Goal: Task Accomplishment & Management: Use online tool/utility

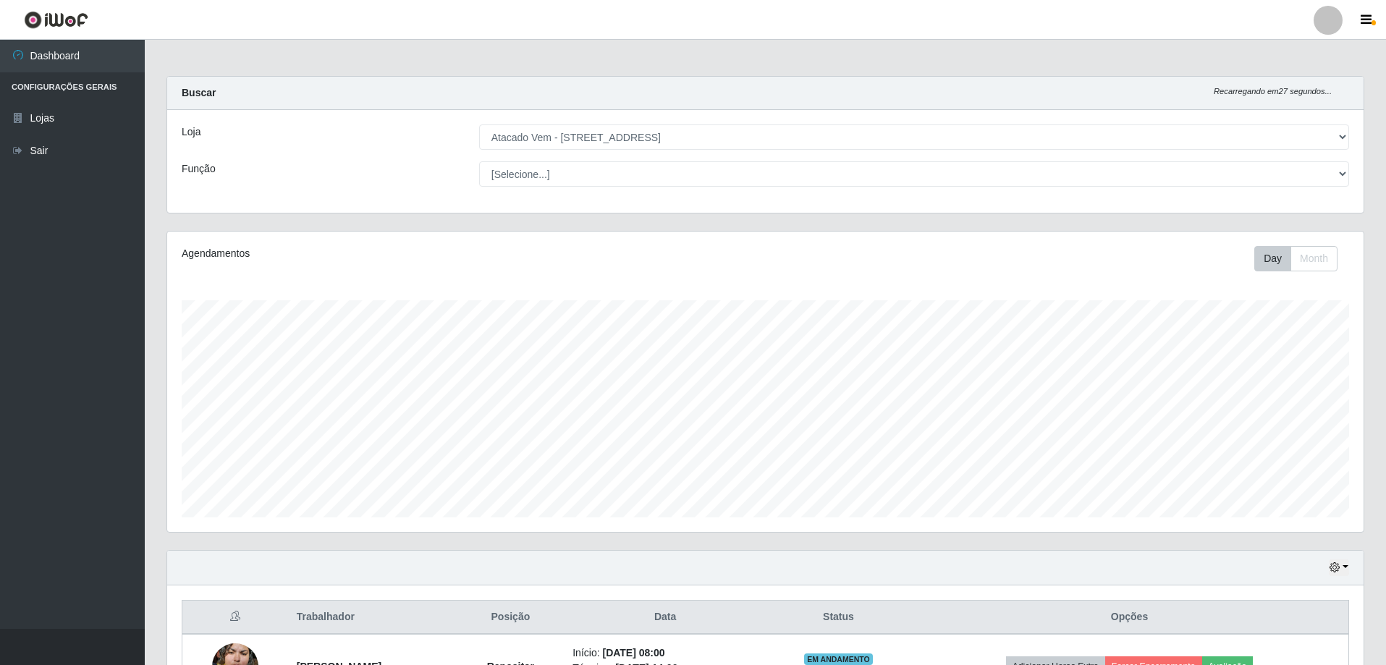
select select "461"
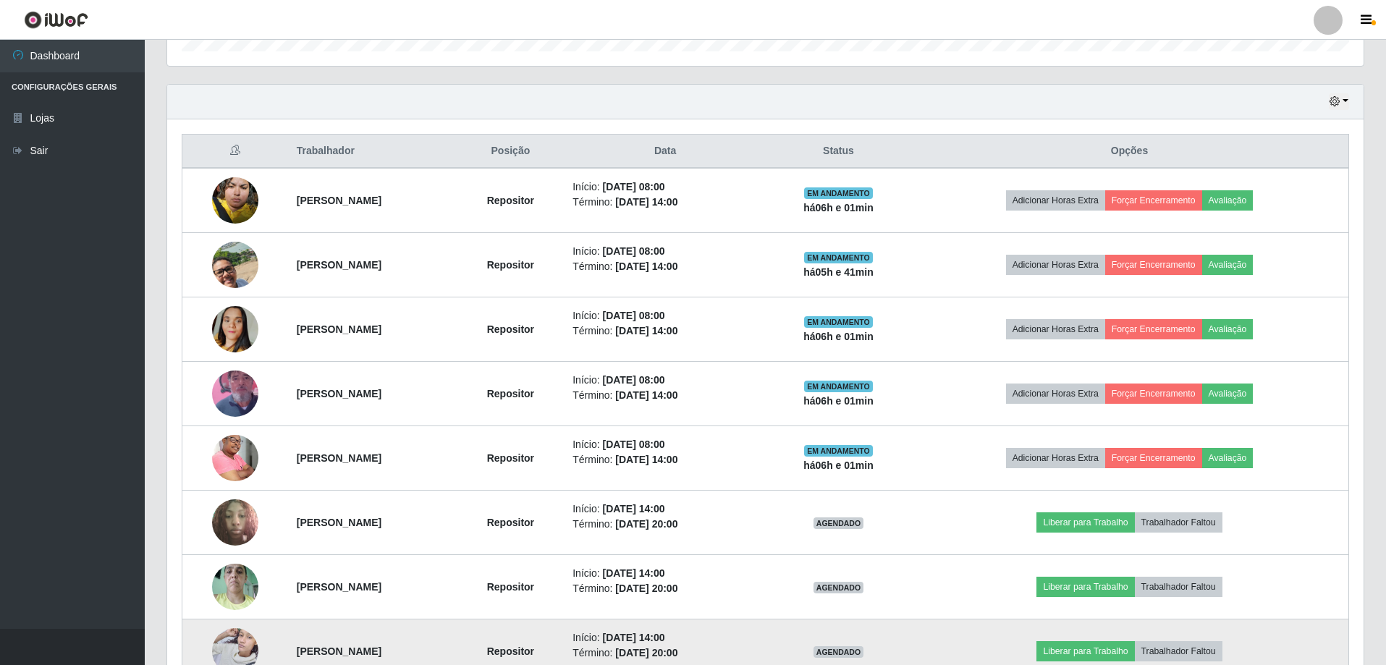
scroll to position [465, 0]
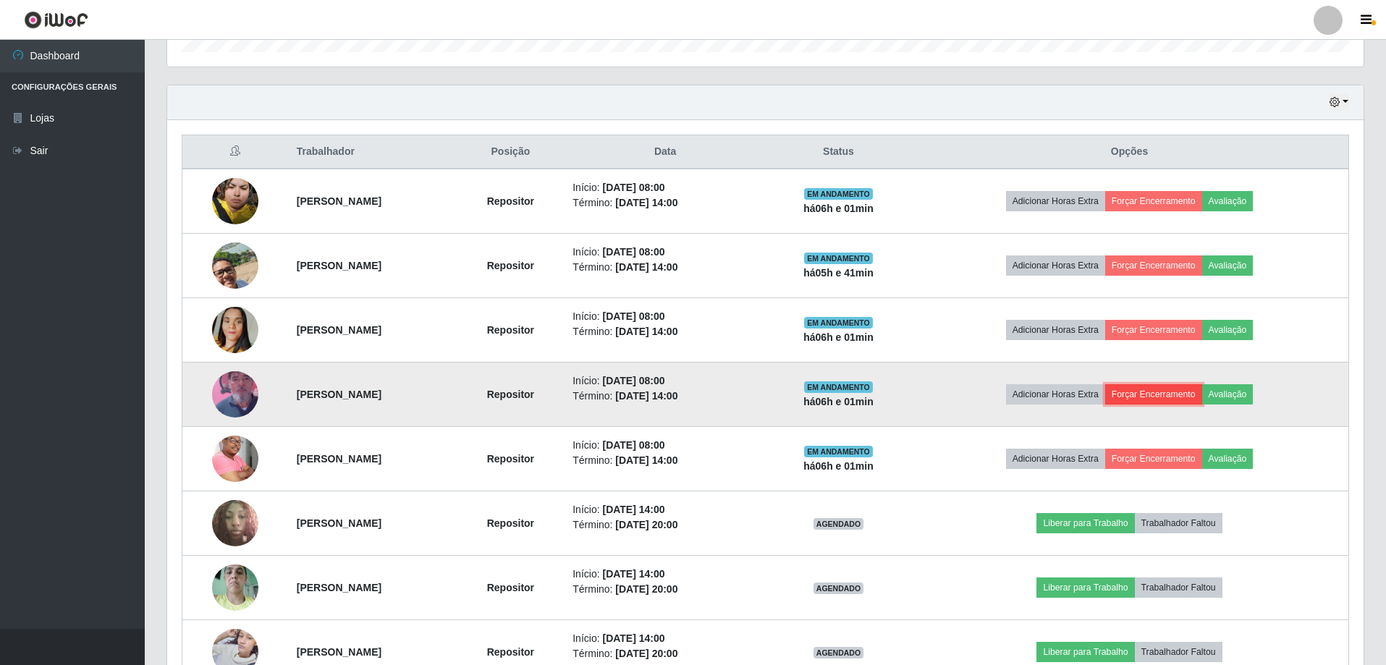
click at [1188, 391] on button "Forçar Encerramento" at bounding box center [1153, 394] width 97 height 20
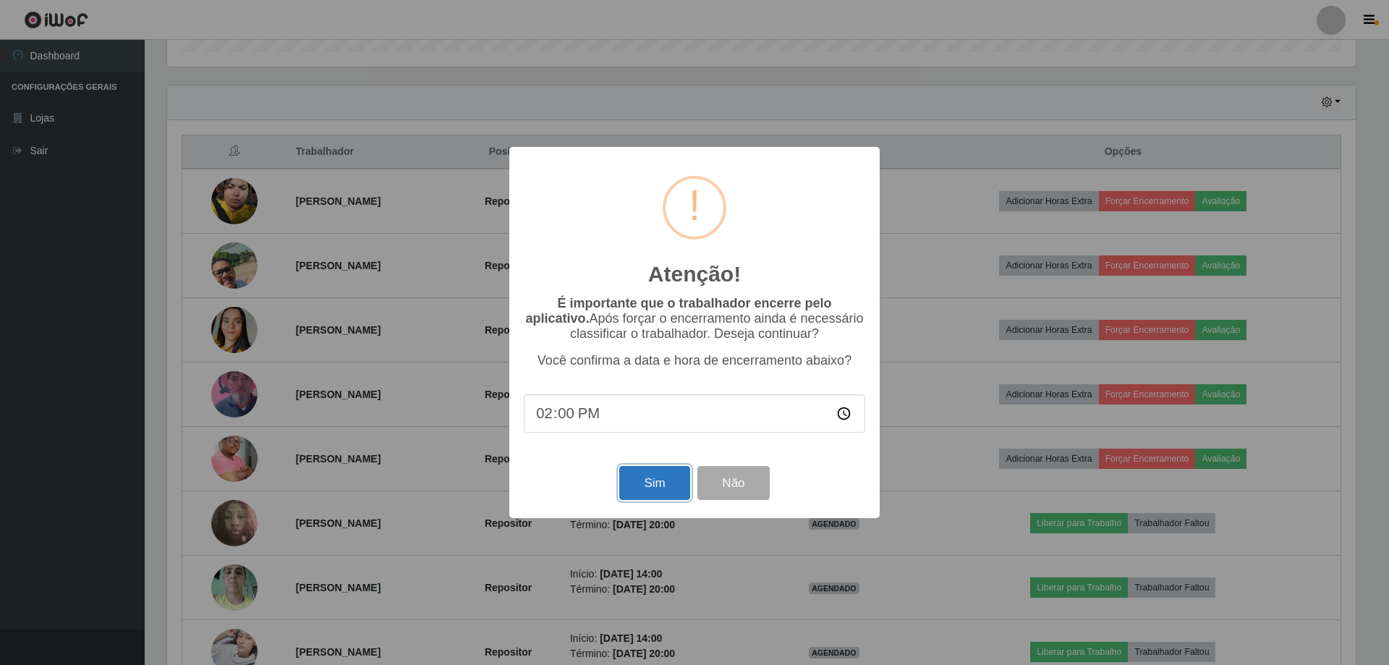
click at [650, 493] on button "Sim" at bounding box center [654, 483] width 70 height 34
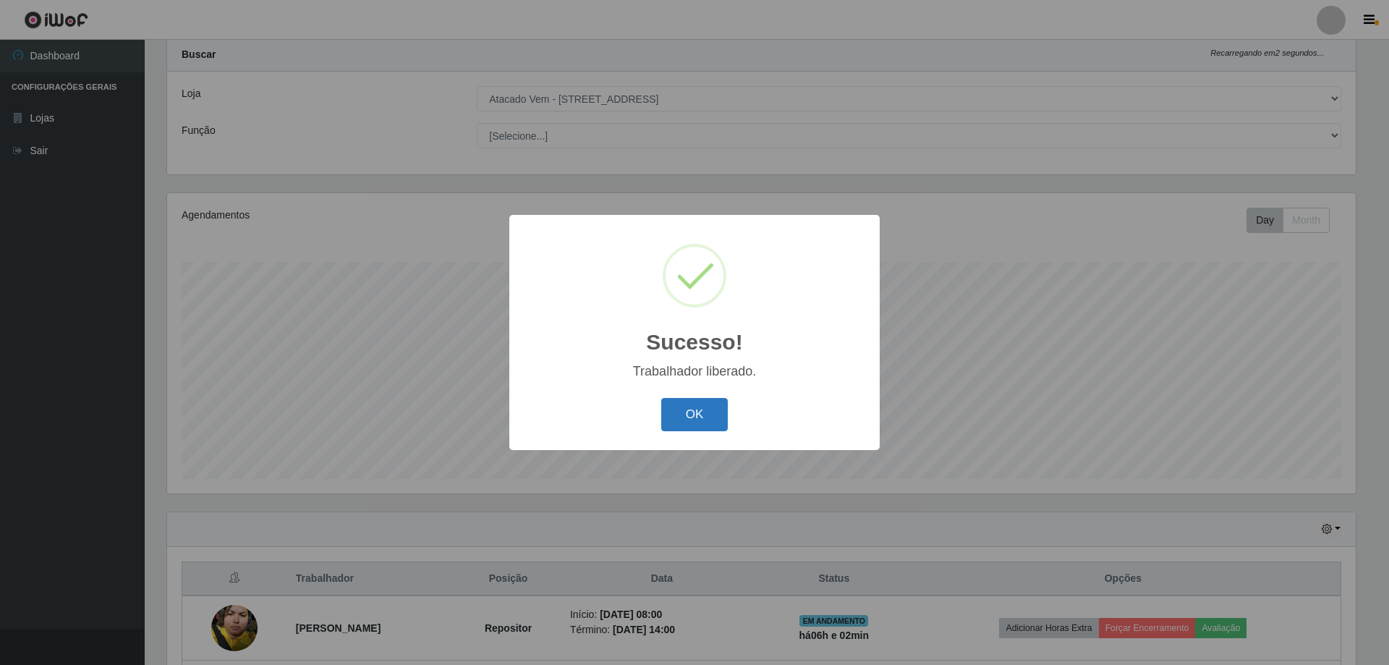
click at [693, 423] on button "OK" at bounding box center [694, 415] width 67 height 34
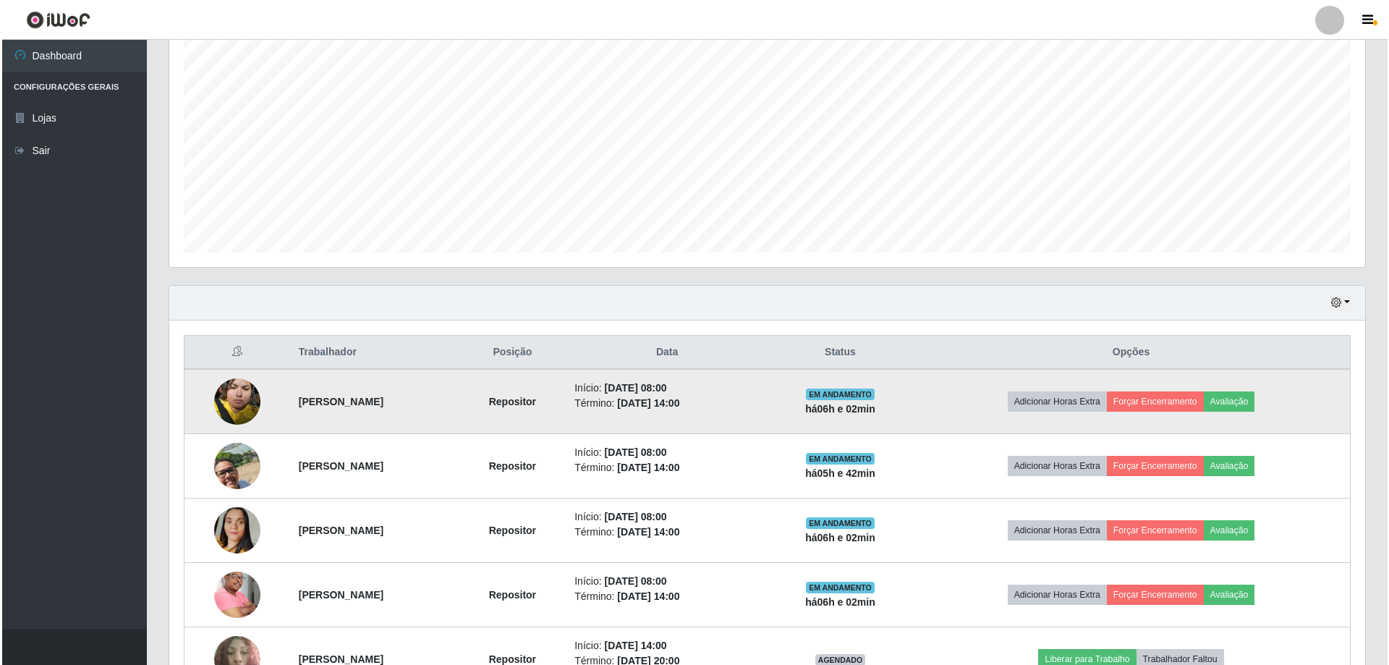
scroll to position [328, 0]
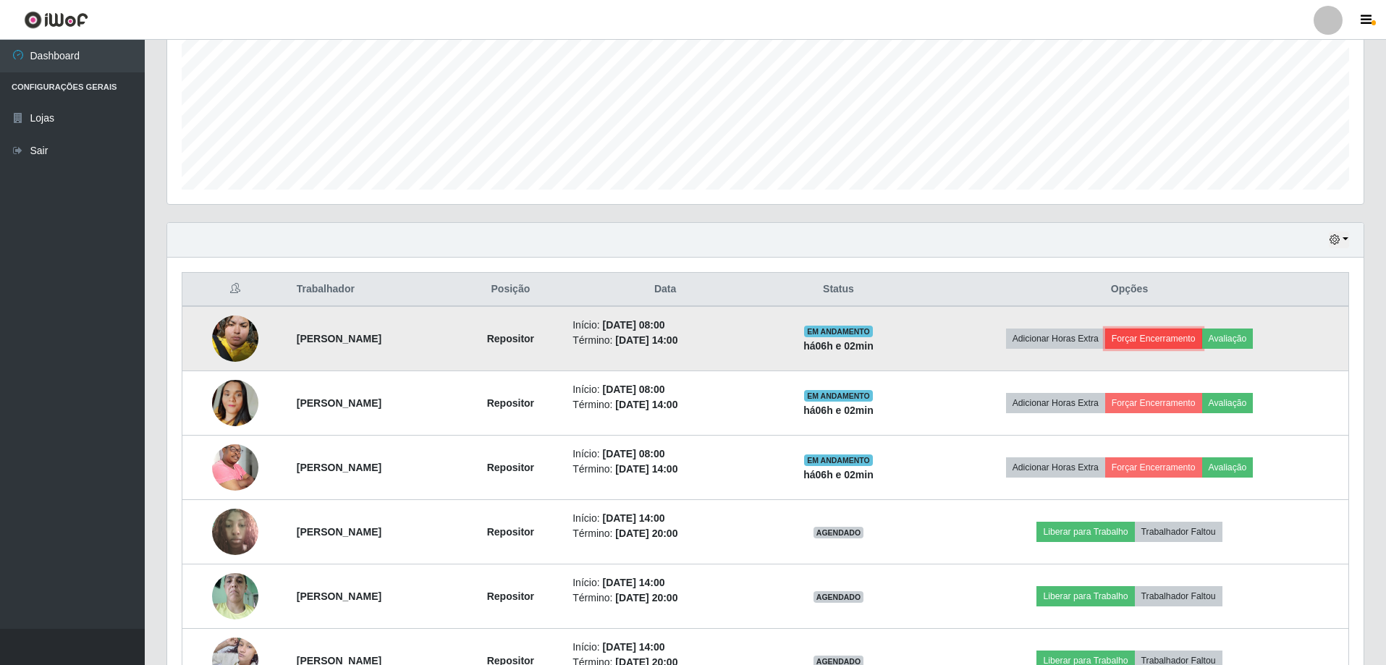
click at [1200, 334] on button "Forçar Encerramento" at bounding box center [1153, 339] width 97 height 20
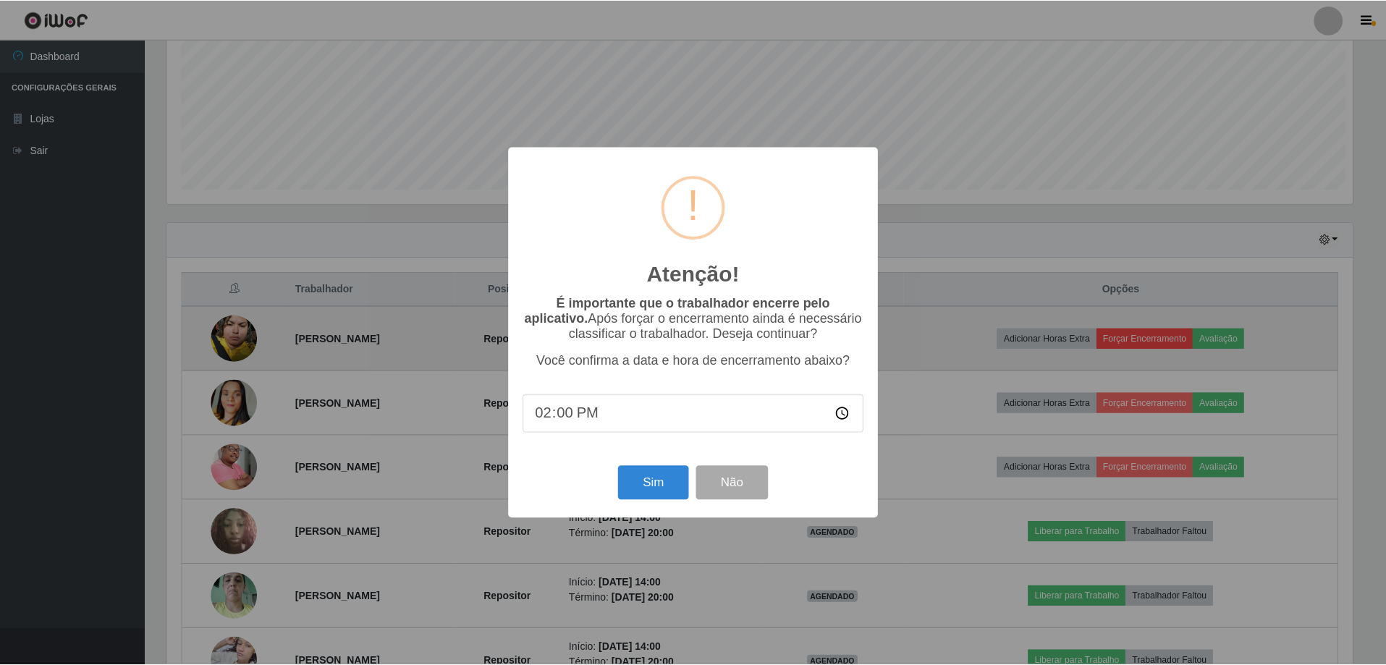
scroll to position [300, 1189]
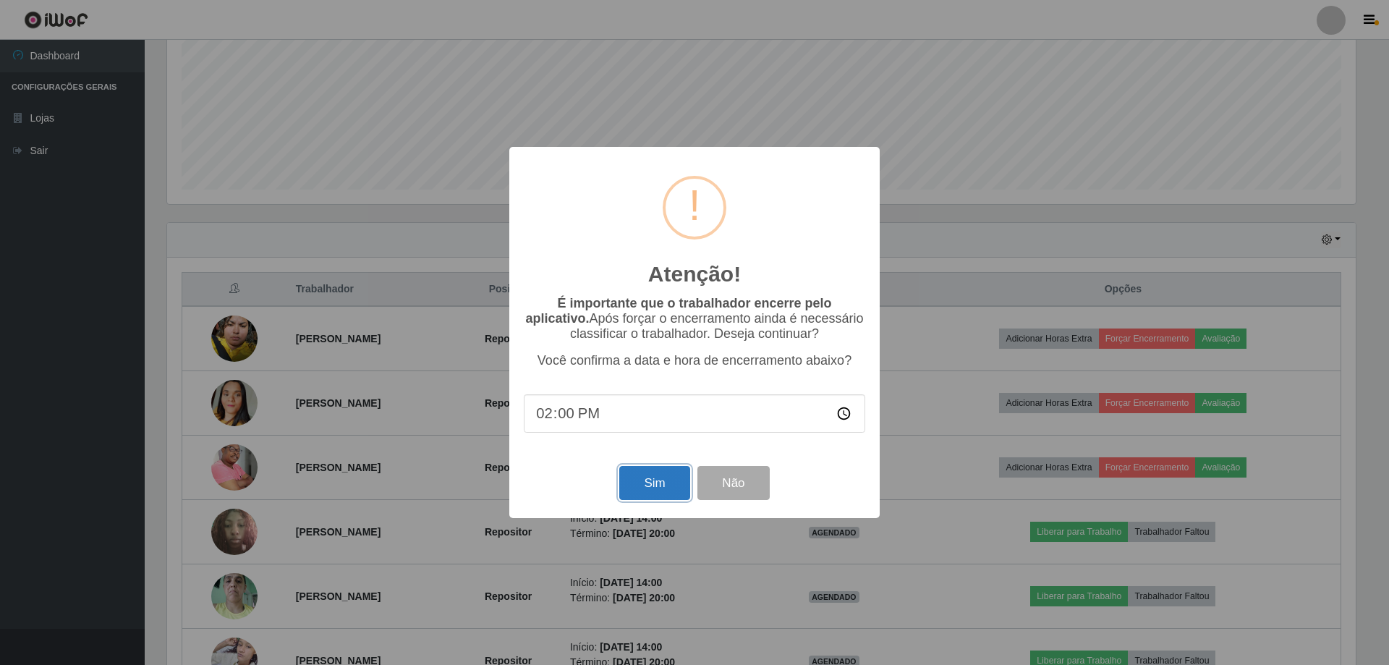
click at [670, 484] on button "Sim" at bounding box center [654, 483] width 70 height 34
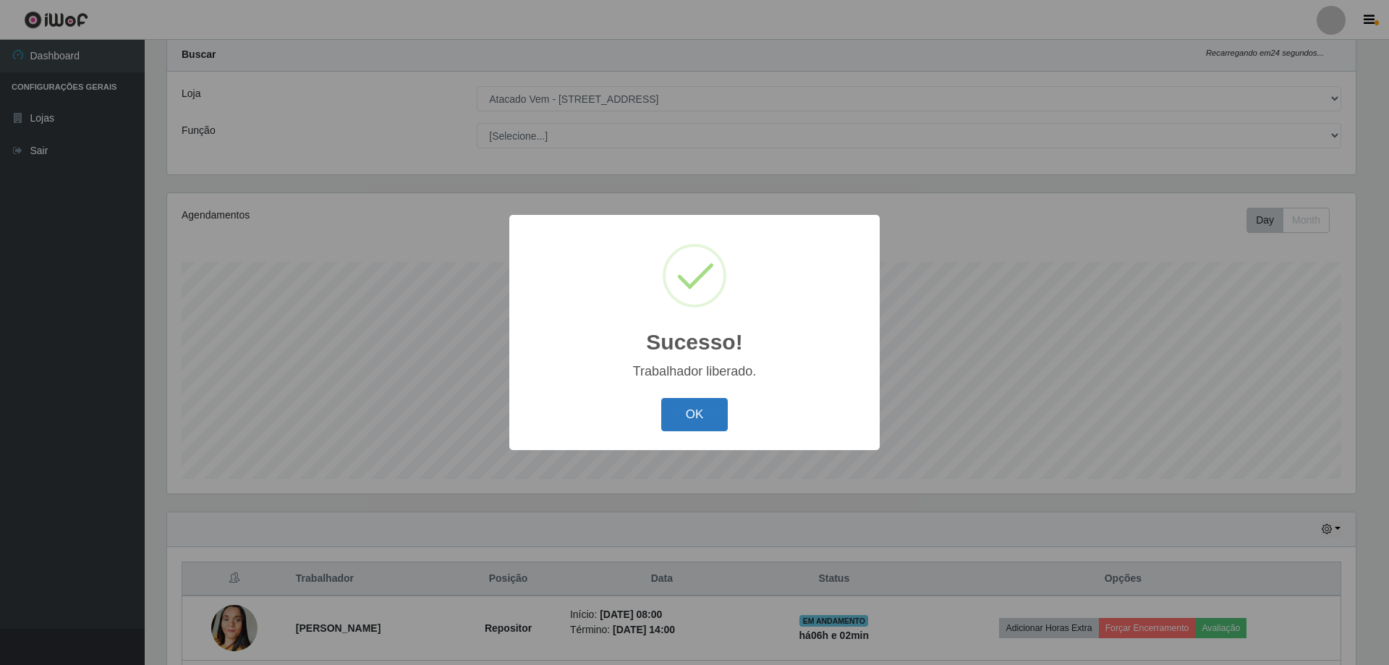
click at [699, 419] on button "OK" at bounding box center [694, 415] width 67 height 34
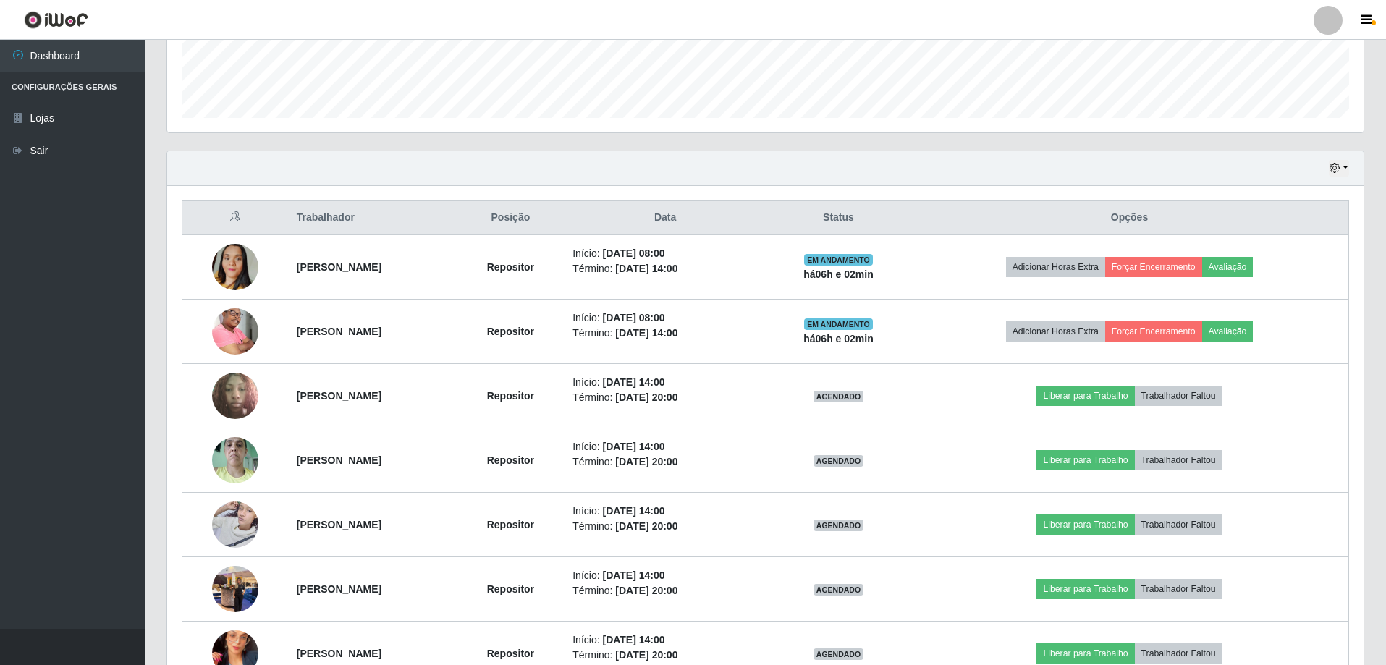
scroll to position [400, 0]
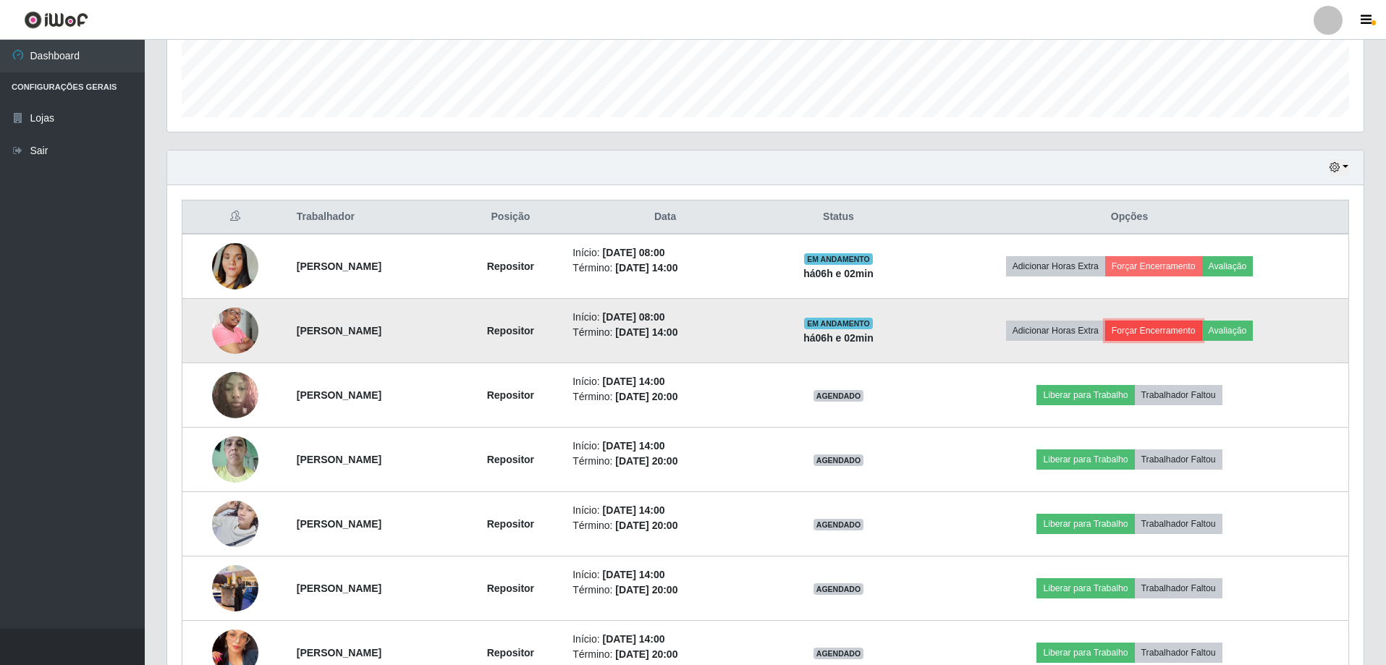
click at [1169, 326] on button "Forçar Encerramento" at bounding box center [1153, 331] width 97 height 20
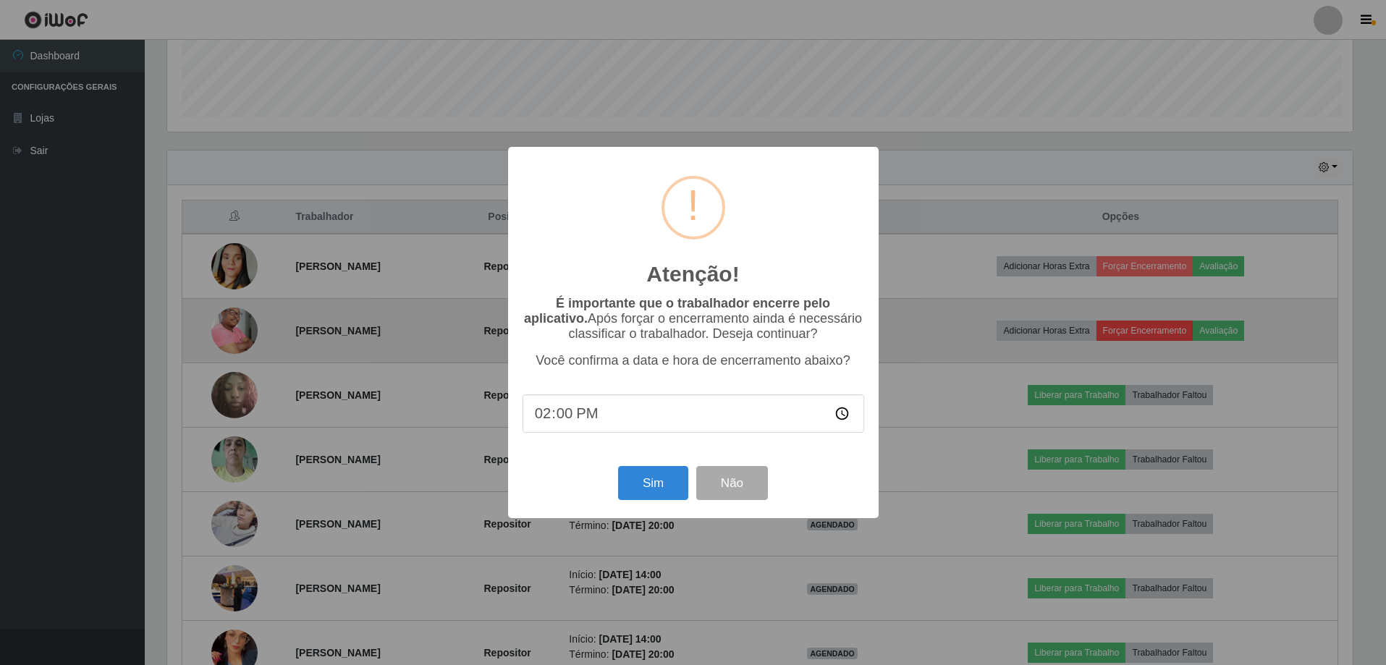
scroll to position [0, 0]
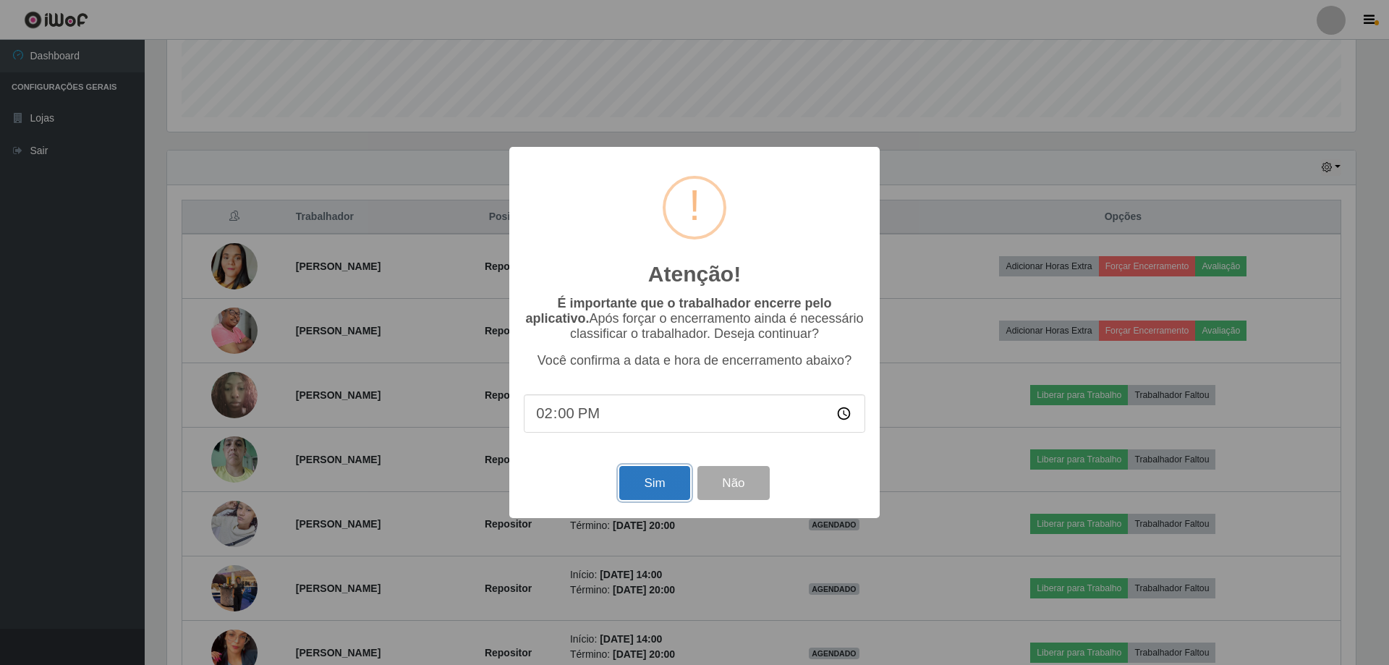
click at [635, 486] on button "Sim" at bounding box center [654, 483] width 70 height 34
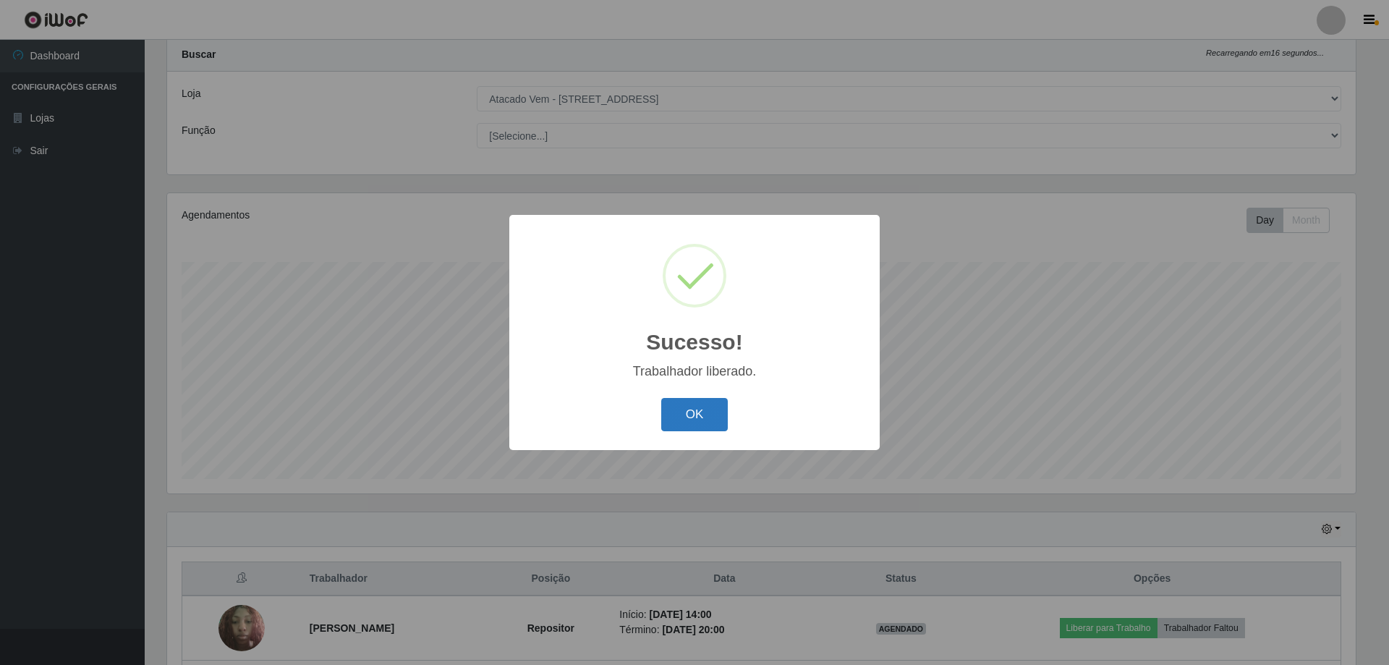
click at [706, 422] on button "OK" at bounding box center [694, 415] width 67 height 34
